Goal: Navigation & Orientation: Find specific page/section

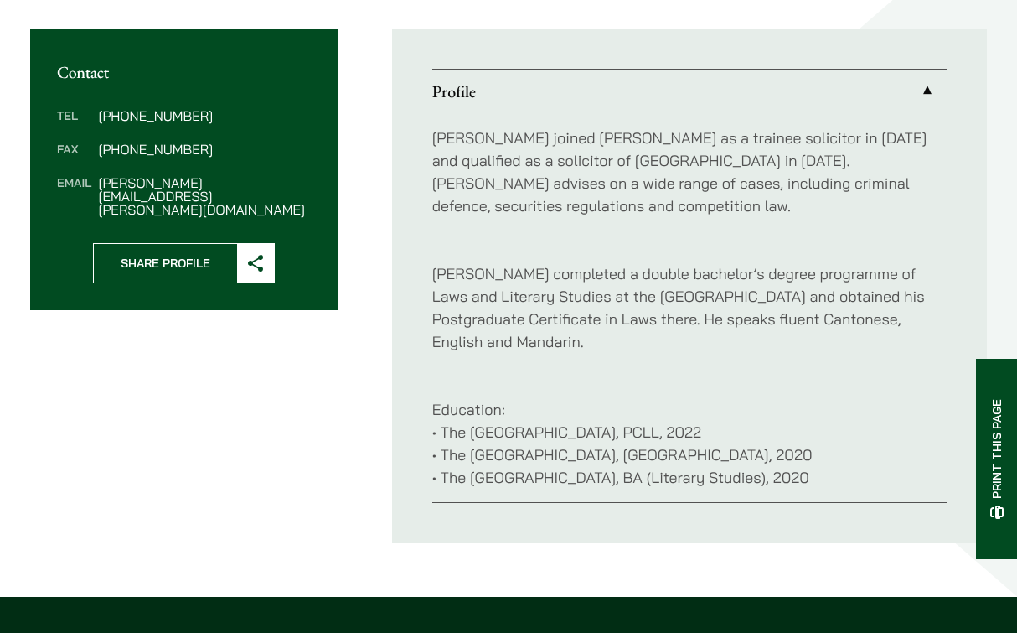
scroll to position [595, 0]
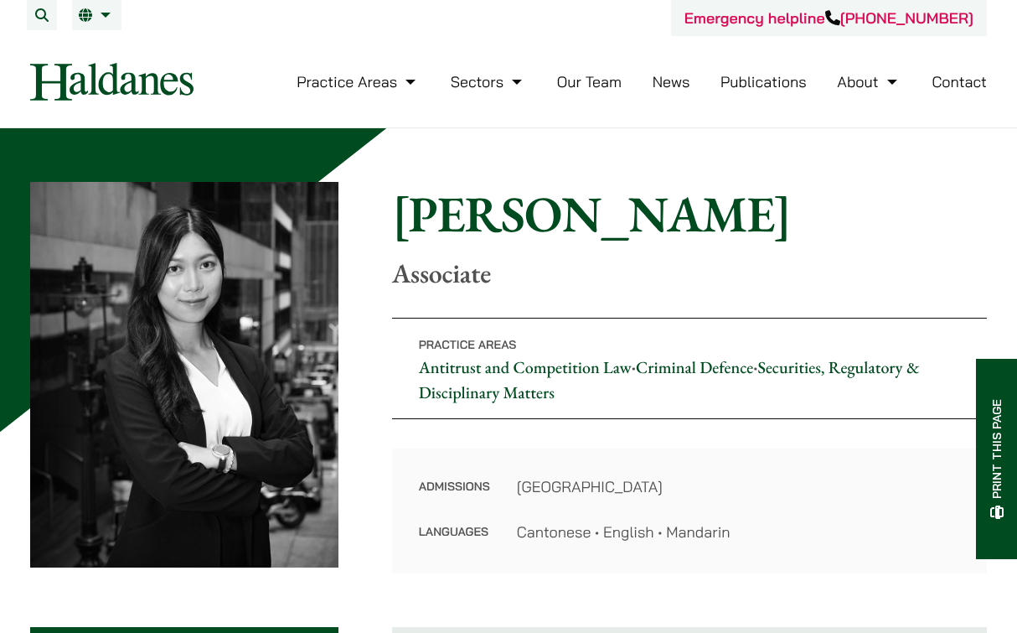
click at [576, 89] on link "Our Team" at bounding box center [589, 81] width 65 height 19
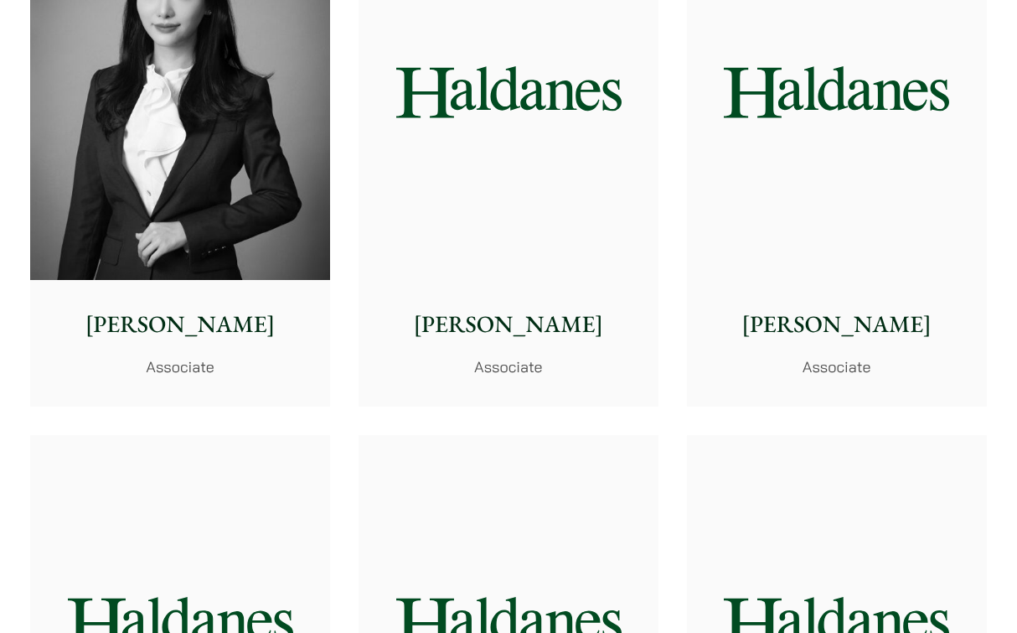
scroll to position [4955, 0]
